Goal: Task Accomplishment & Management: Manage account settings

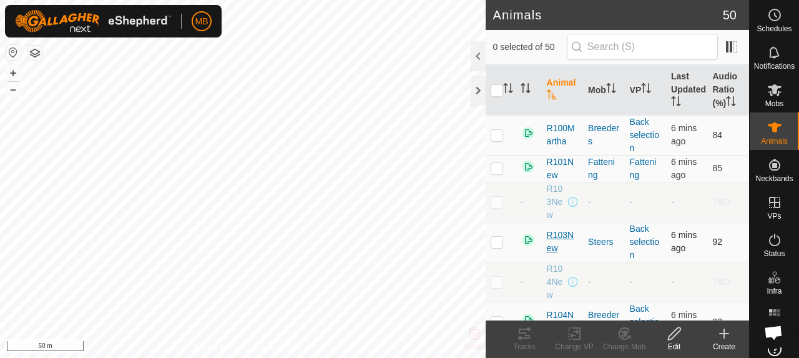
scroll to position [187, 0]
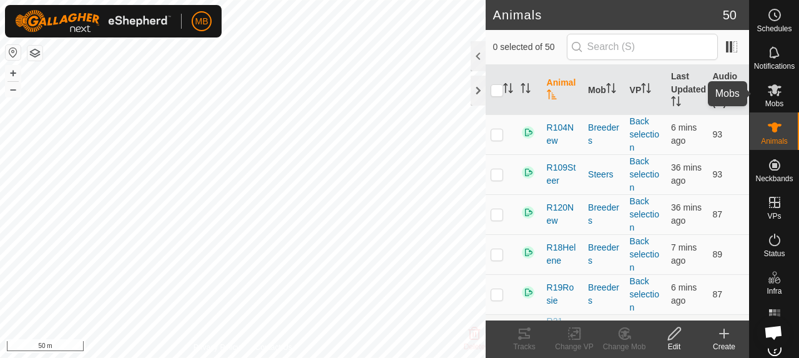
click at [770, 102] on span "Mobs" at bounding box center [775, 103] width 18 height 7
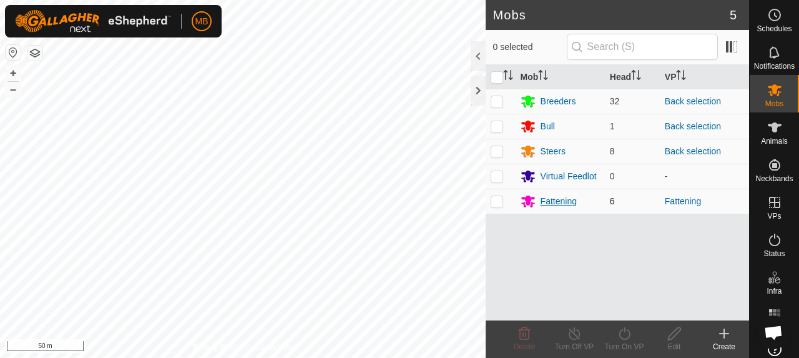
click at [557, 205] on div "Fattening" at bounding box center [559, 201] width 36 height 13
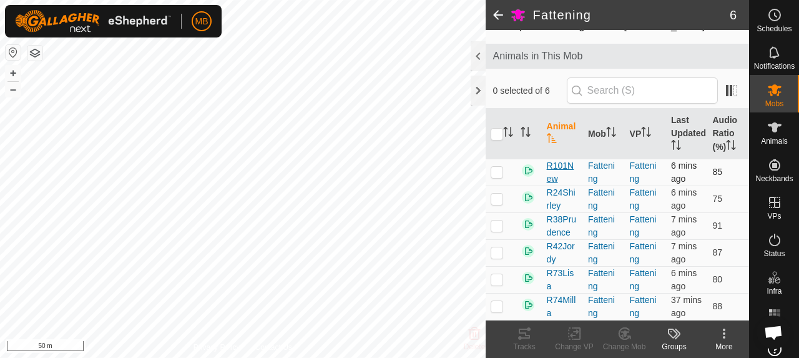
scroll to position [64, 0]
click at [498, 303] on p-checkbox at bounding box center [497, 306] width 12 height 10
checkbox input "false"
click at [498, 167] on p-checkbox at bounding box center [497, 172] width 12 height 10
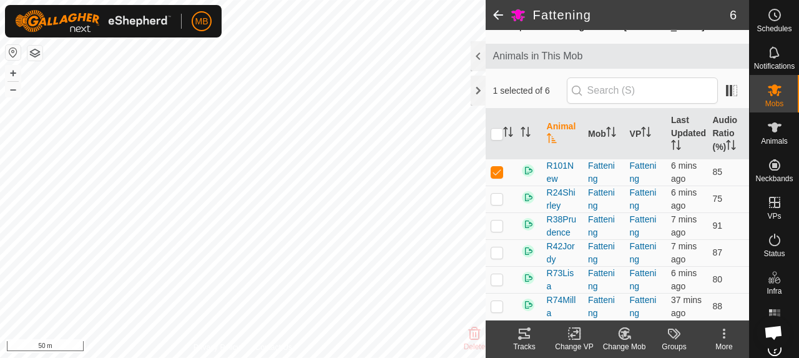
click at [525, 335] on icon at bounding box center [524, 334] width 11 height 10
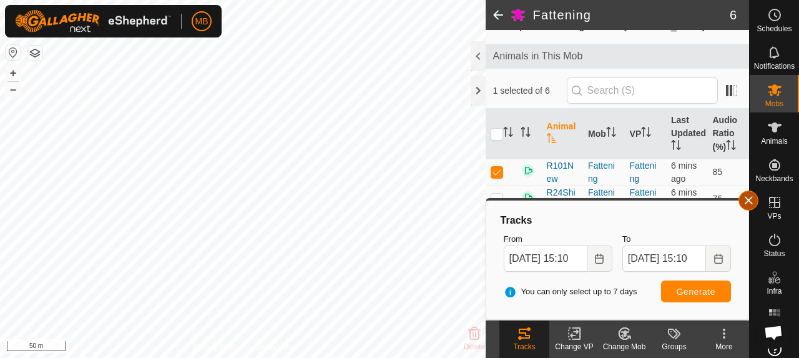
click at [743, 200] on button "button" at bounding box center [749, 201] width 20 height 20
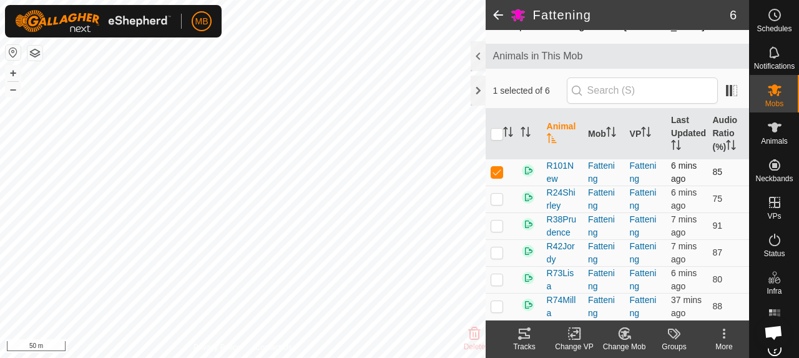
click at [501, 167] on p-checkbox at bounding box center [497, 172] width 12 height 10
checkbox input "false"
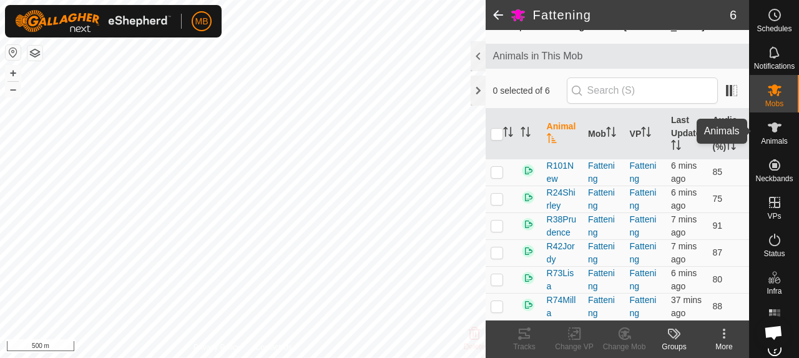
click at [769, 137] on span "Animals" at bounding box center [774, 140] width 27 height 7
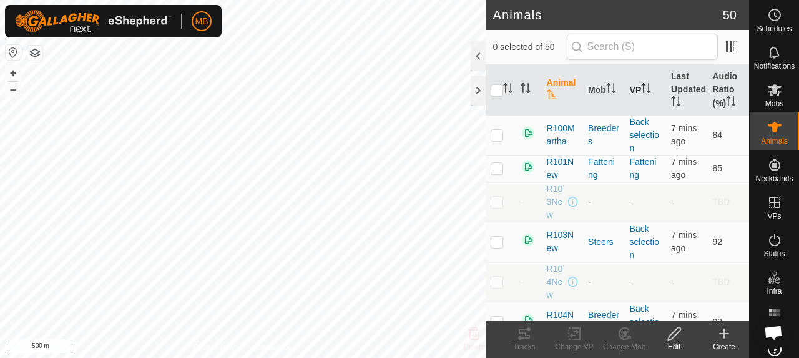
click at [641, 93] on p-sorticon "Activate to sort" at bounding box center [646, 90] width 10 height 10
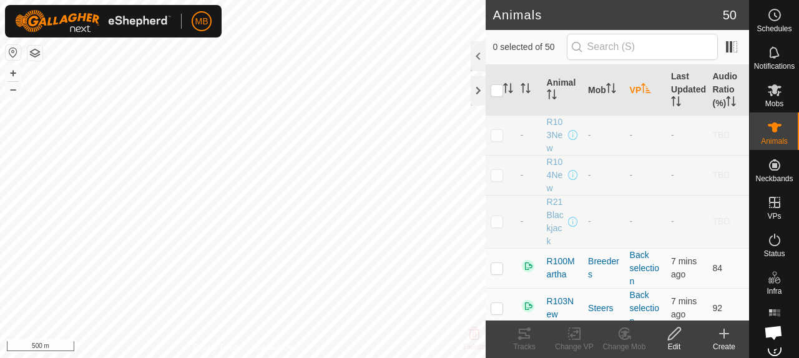
click at [641, 93] on p-sorticon "Activate to sort" at bounding box center [646, 90] width 10 height 10
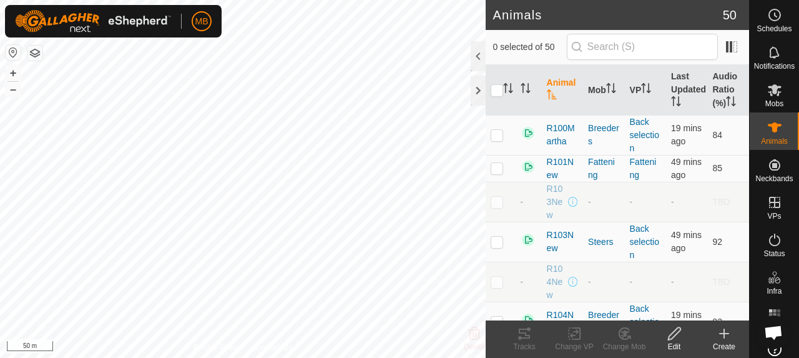
click at [140, 16] on div "MB Schedules Notifications Mobs Animals Neckbands VPs Status Infra Heatmap Help…" at bounding box center [399, 179] width 799 height 358
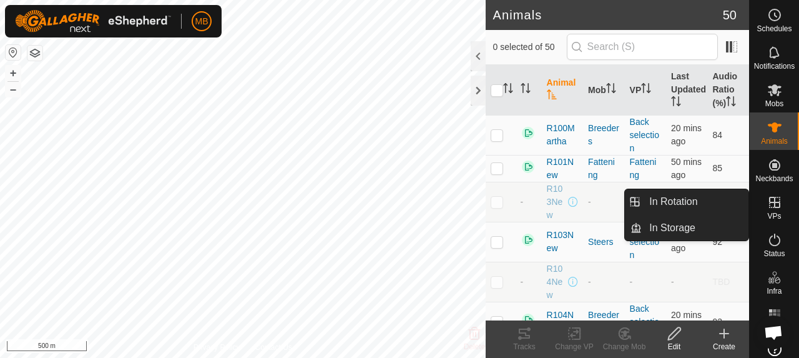
click at [776, 202] on icon at bounding box center [775, 202] width 15 height 15
click at [710, 200] on link "In Rotation" at bounding box center [695, 201] width 107 height 25
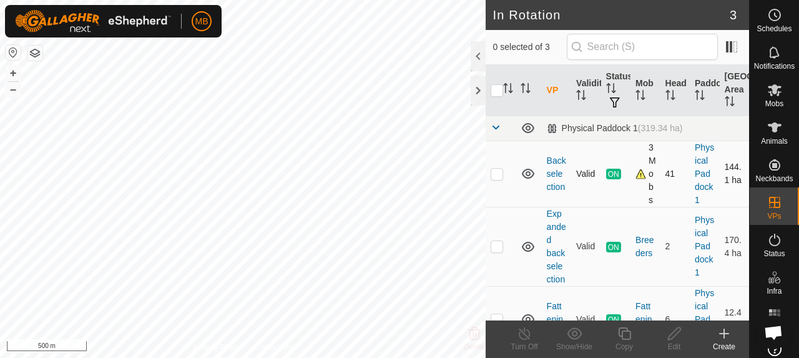
click at [503, 173] on td at bounding box center [501, 174] width 30 height 66
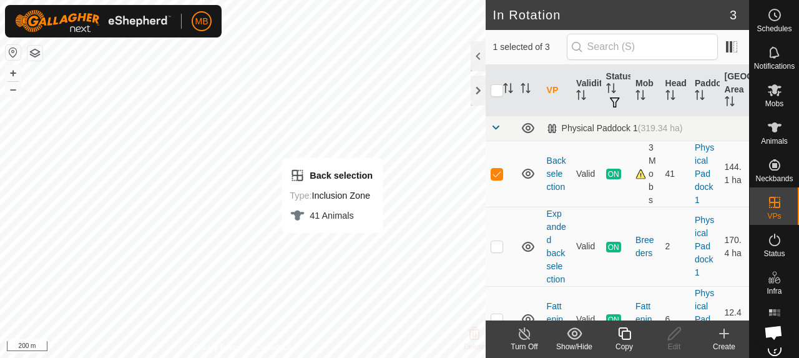
checkbox input "false"
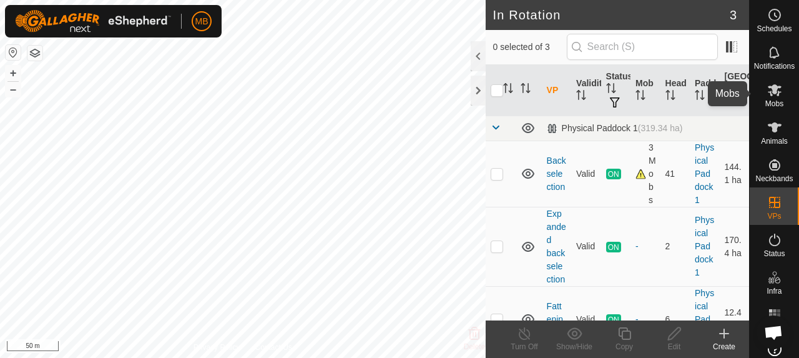
click at [771, 106] on span "Mobs" at bounding box center [775, 103] width 18 height 7
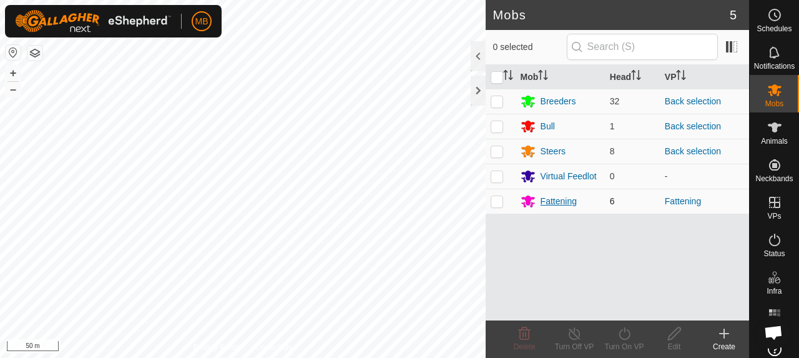
click at [550, 199] on div "Fattening" at bounding box center [559, 201] width 36 height 13
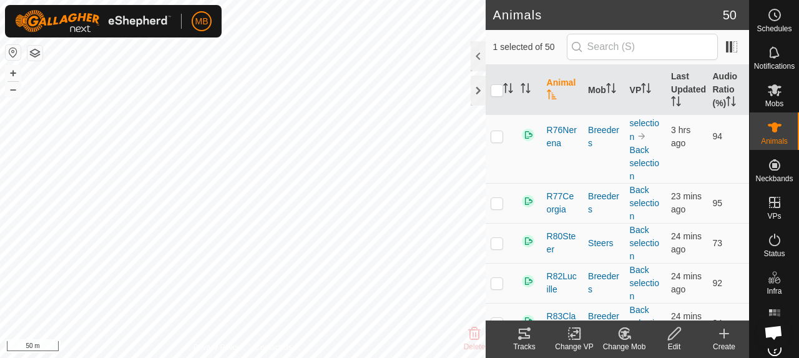
scroll to position [1374, 0]
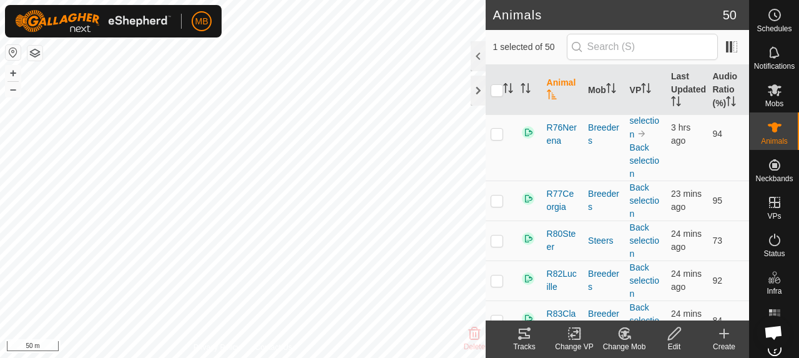
click at [521, 339] on icon at bounding box center [520, 338] width 4 height 4
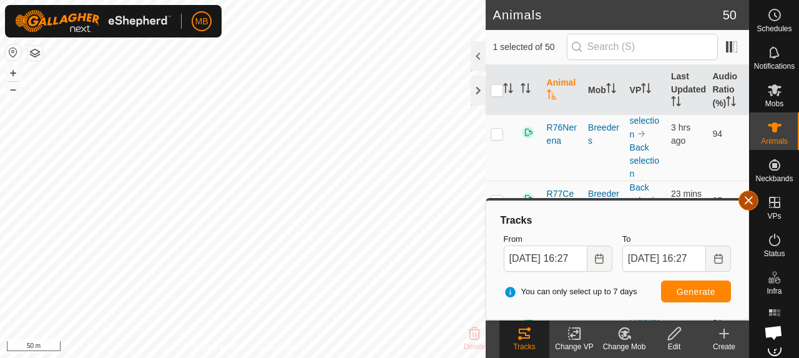
click at [749, 203] on button "button" at bounding box center [749, 201] width 20 height 20
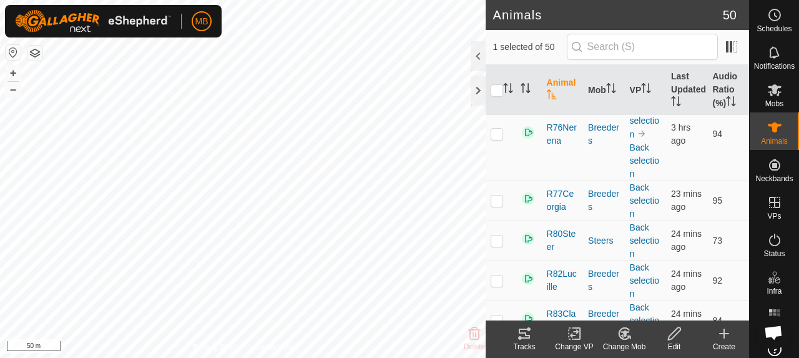
click at [493, 79] on p-checkbox at bounding box center [497, 74] width 12 height 10
checkbox input "false"
click at [478, 94] on div at bounding box center [478, 91] width 15 height 30
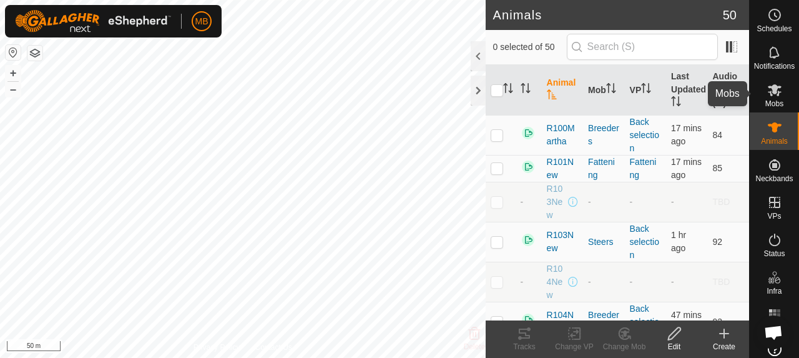
click at [781, 103] on div "Mobs" at bounding box center [774, 93] width 49 height 37
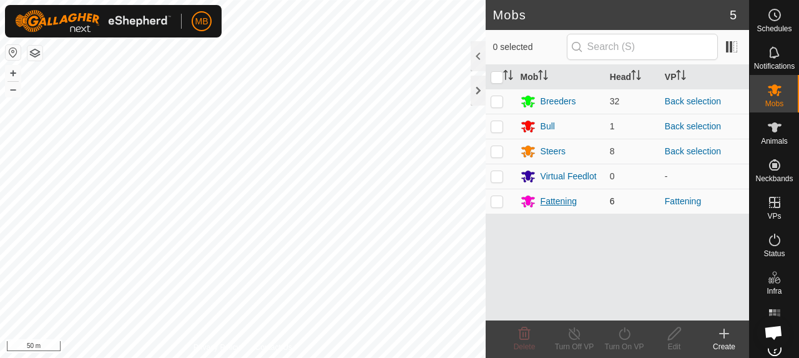
click at [564, 200] on div "Fattening" at bounding box center [559, 201] width 36 height 13
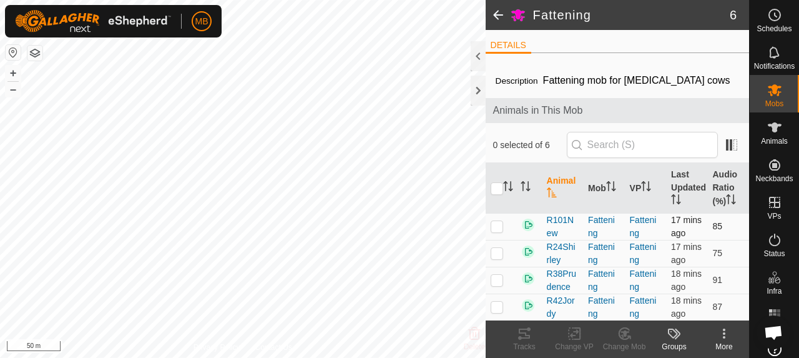
click at [499, 231] on p-checkbox at bounding box center [497, 226] width 12 height 10
click at [521, 345] on div "Tracks" at bounding box center [525, 346] width 50 height 11
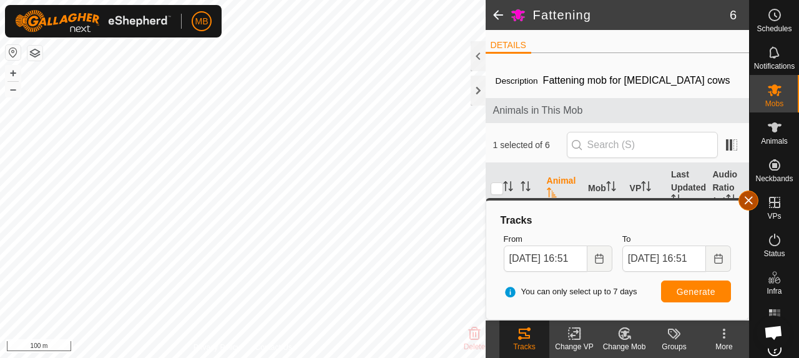
click at [752, 204] on button "button" at bounding box center [749, 201] width 20 height 20
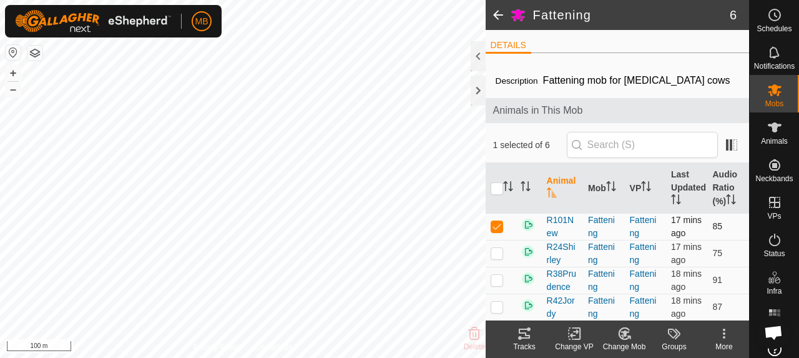
click at [499, 231] on p-checkbox at bounding box center [497, 226] width 12 height 10
checkbox input "false"
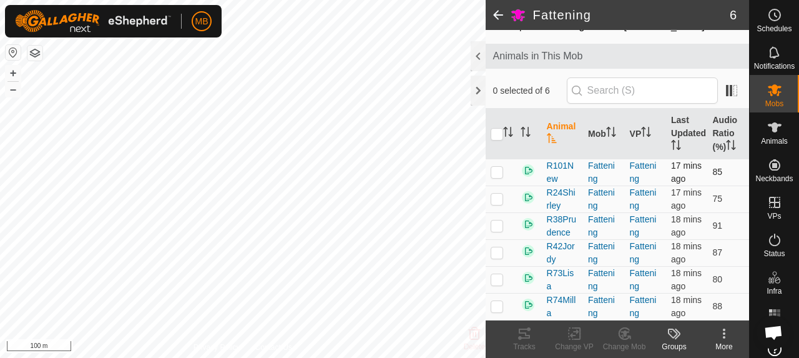
scroll to position [130, 0]
click at [492, 302] on p-checkbox at bounding box center [497, 306] width 12 height 10
click at [523, 334] on icon at bounding box center [524, 333] width 15 height 15
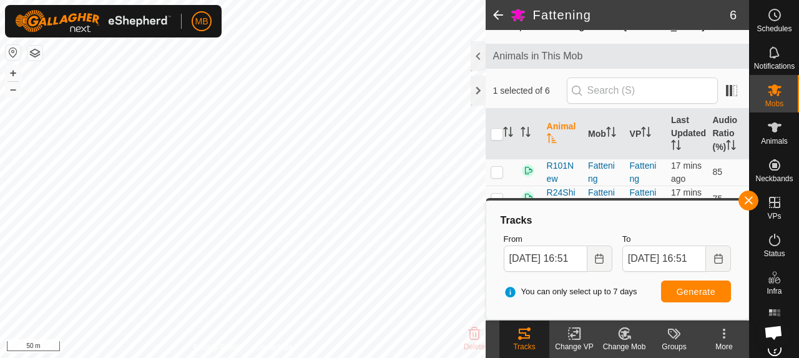
click at [751, 199] on button "button" at bounding box center [749, 201] width 20 height 20
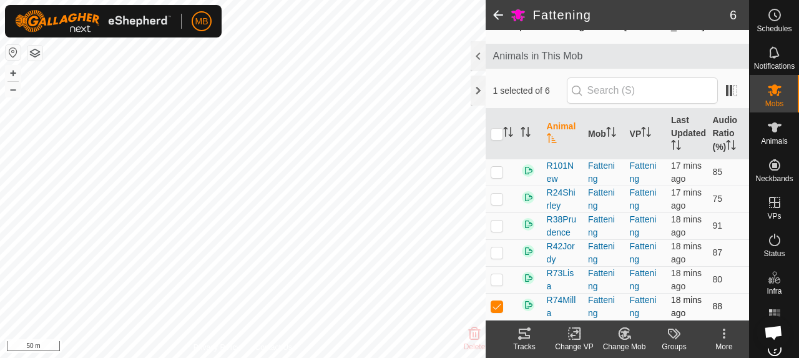
click at [493, 303] on p-checkbox at bounding box center [497, 306] width 12 height 10
checkbox input "false"
